Goal: Information Seeking & Learning: Learn about a topic

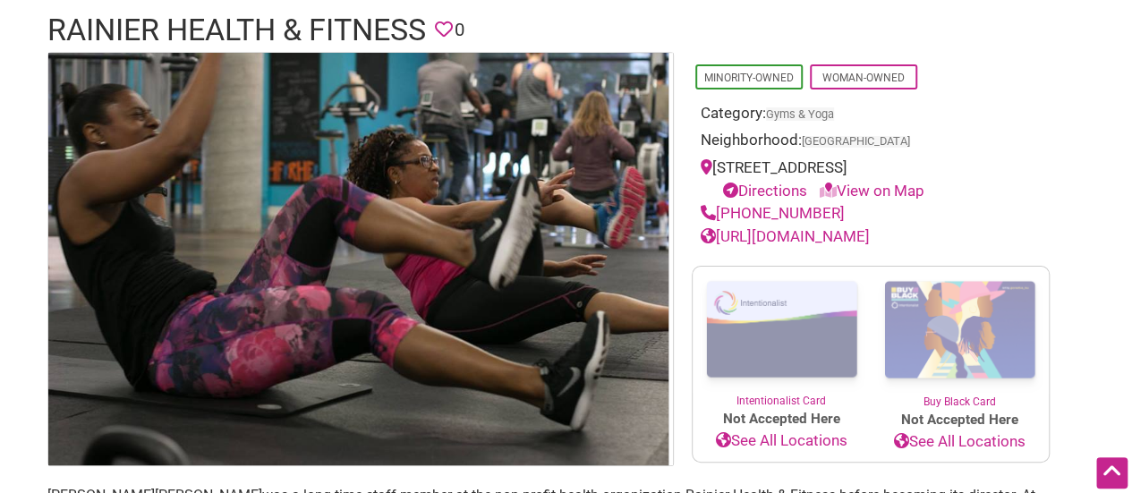
scroll to position [98, 0]
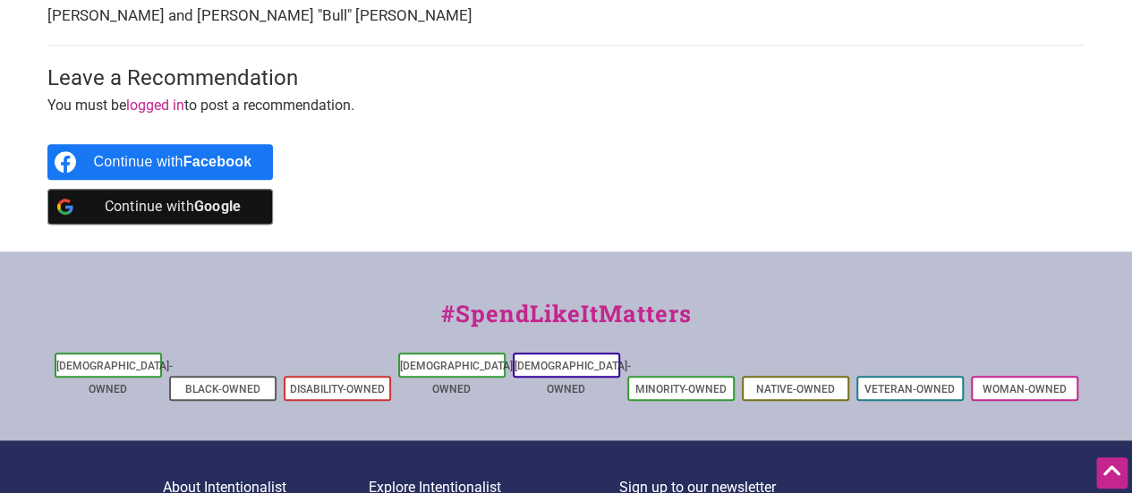
scroll to position [823, 0]
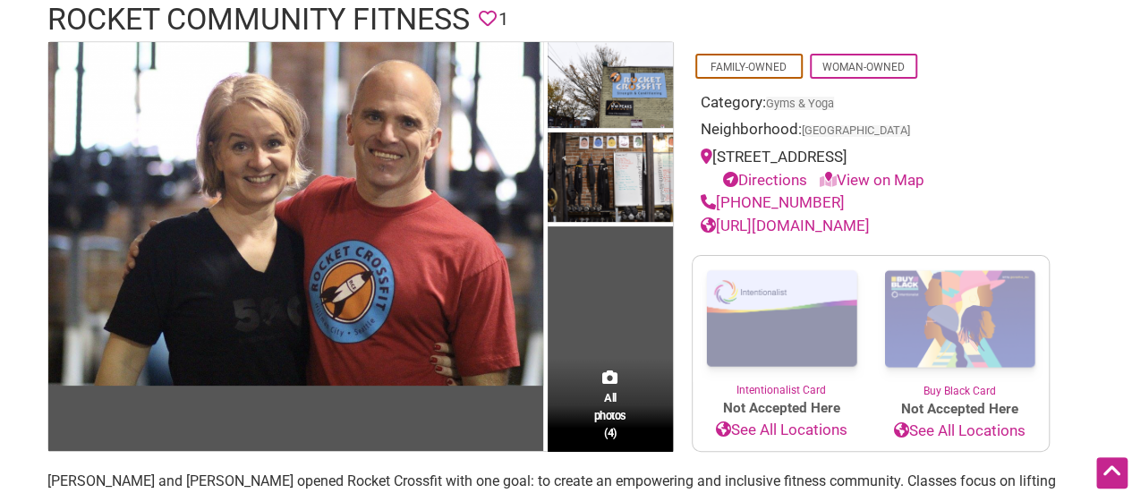
scroll to position [143, 0]
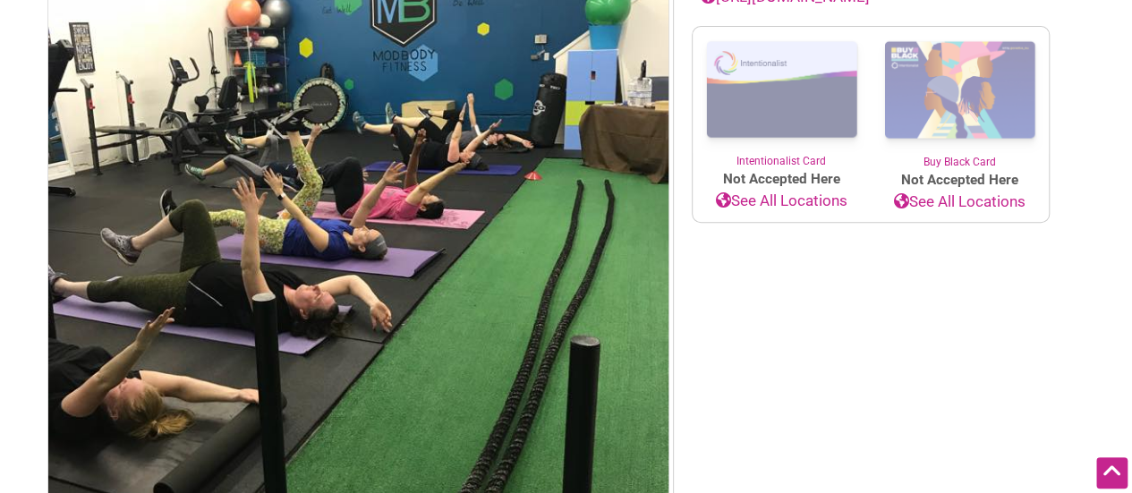
scroll to position [377, 0]
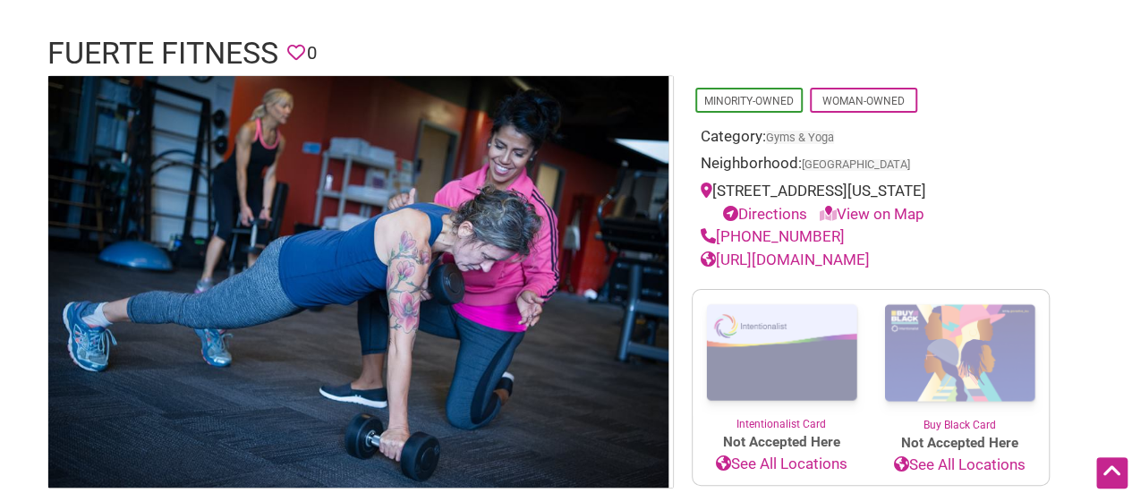
scroll to position [107, 0]
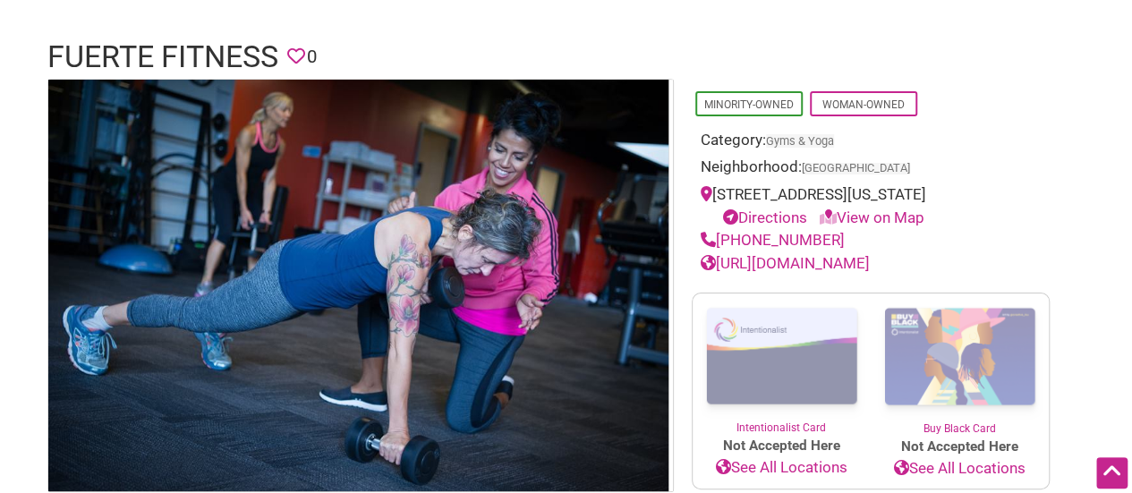
click at [784, 266] on link "[URL][DOMAIN_NAME]" at bounding box center [785, 263] width 169 height 18
